Goal: Register for event/course

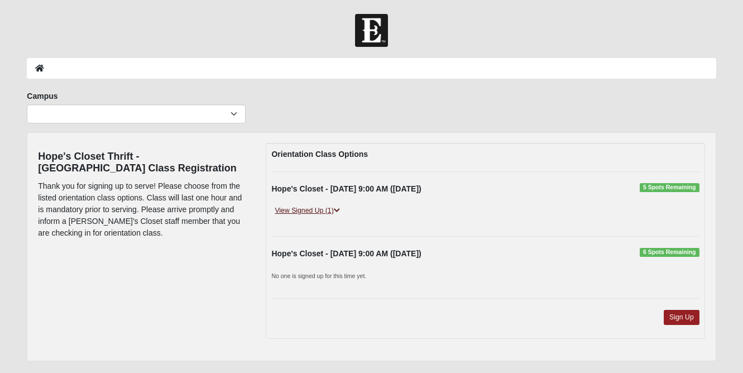
click at [337, 209] on icon at bounding box center [337, 210] width 6 height 7
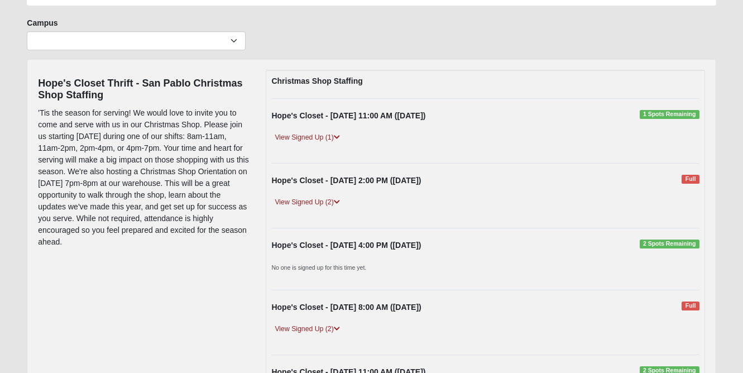
scroll to position [80, 0]
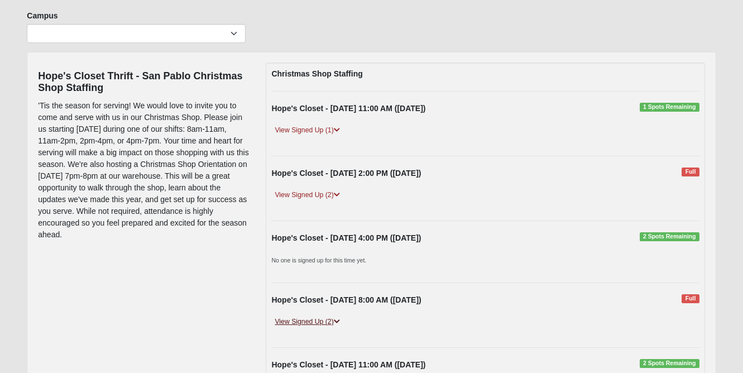
click at [326, 319] on link "View Signed Up (2)" at bounding box center [306, 322] width 71 height 12
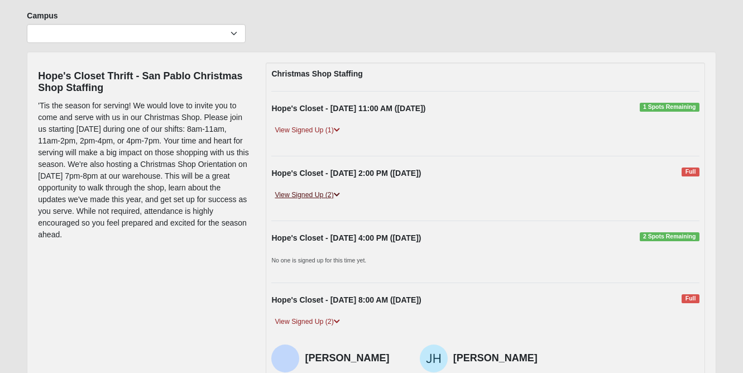
click at [326, 196] on link "View Signed Up (2)" at bounding box center [306, 195] width 71 height 12
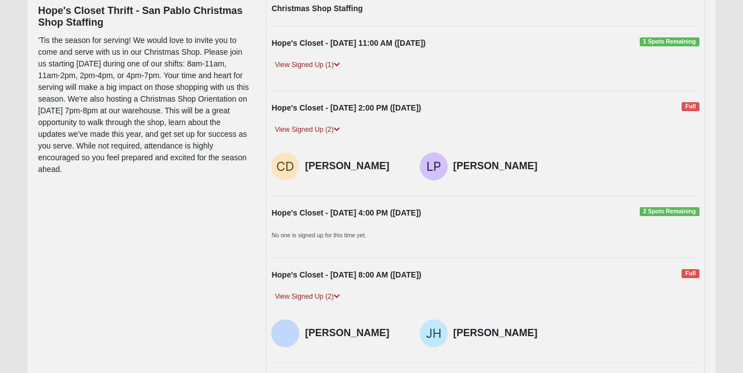
scroll to position [145, 0]
click at [328, 61] on link "View Signed Up (1)" at bounding box center [306, 66] width 71 height 12
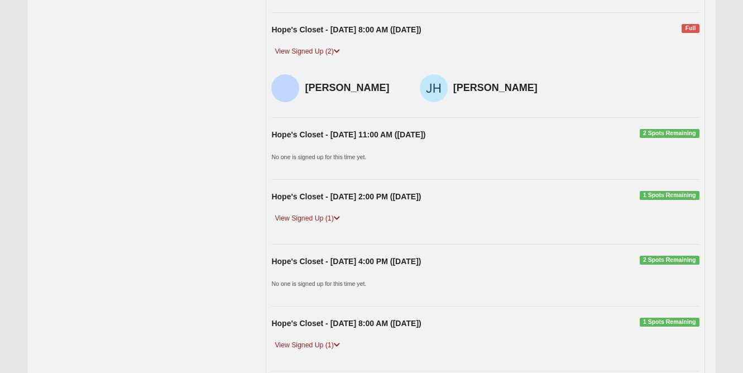
scroll to position [435, 0]
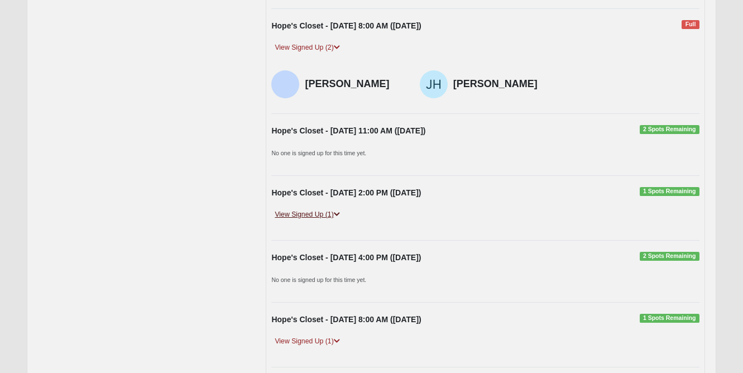
click at [337, 211] on icon at bounding box center [337, 214] width 6 height 7
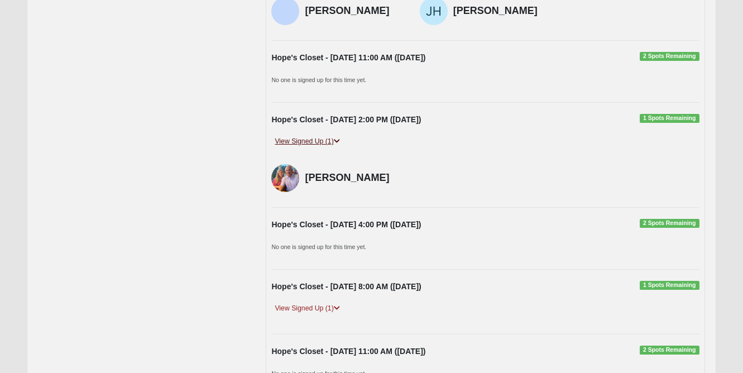
scroll to position [513, 0]
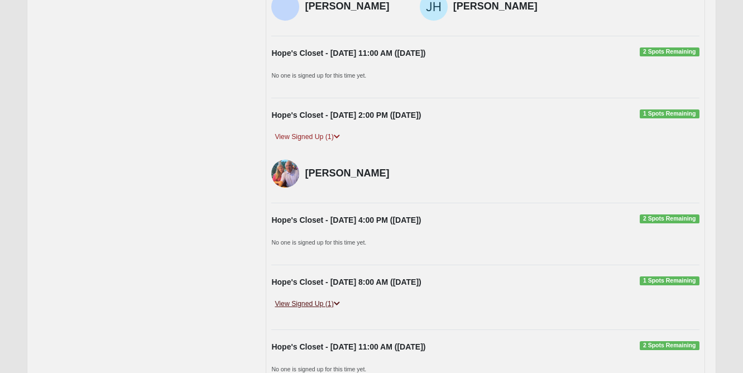
click at [323, 298] on link "View Signed Up (1)" at bounding box center [306, 304] width 71 height 12
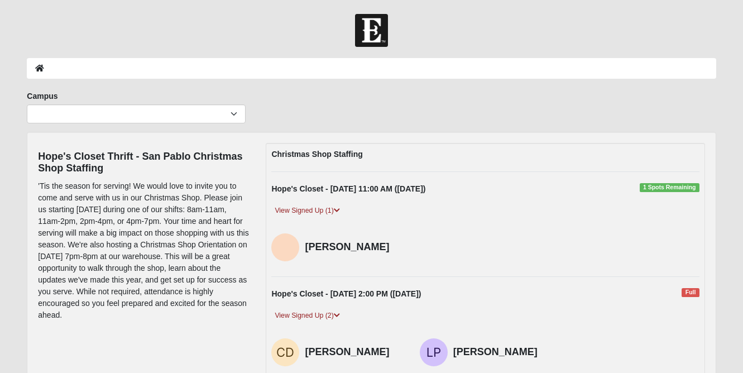
scroll to position [0, 0]
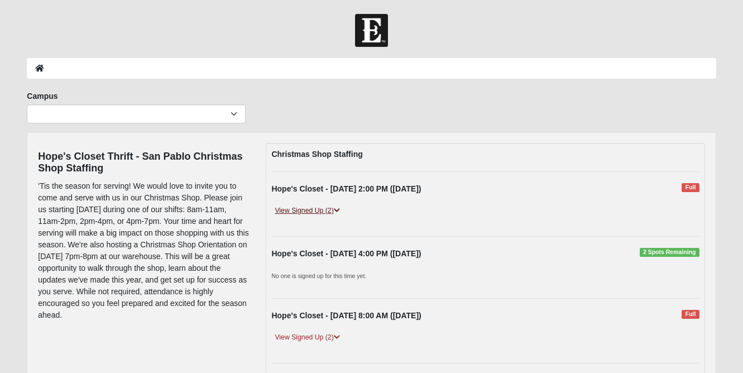
click at [326, 211] on link "View Signed Up (2)" at bounding box center [306, 211] width 71 height 12
